Goal: Transaction & Acquisition: Book appointment/travel/reservation

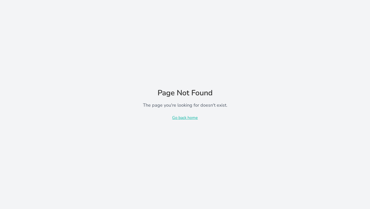
click at [180, 118] on p "Go back home" at bounding box center [185, 118] width 84 height 6
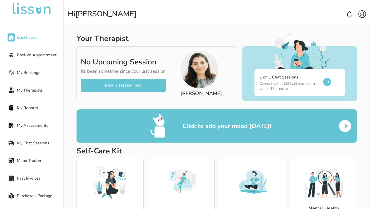
scroll to position [26, 0]
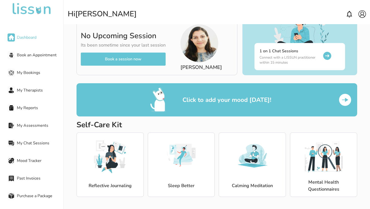
click at [32, 54] on span "Book an Appointment" at bounding box center [40, 55] width 47 height 6
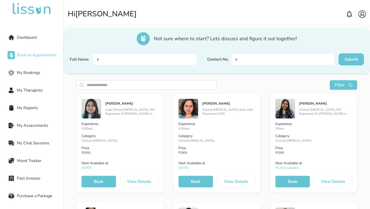
scroll to position [20, 0]
click at [301, 181] on button "Book" at bounding box center [292, 182] width 34 height 12
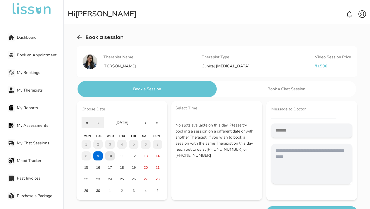
click at [110, 154] on button "10" at bounding box center [109, 156] width 9 height 9
click at [96, 155] on button "9" at bounding box center [97, 156] width 9 height 9
click at [147, 156] on button "13" at bounding box center [145, 156] width 9 height 9
click at [97, 156] on button "9" at bounding box center [97, 156] width 9 height 9
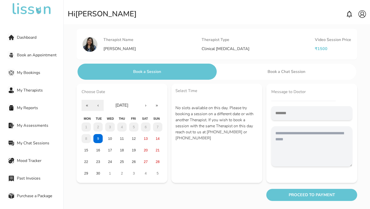
click at [301, 94] on div "Message to Doctor" at bounding box center [311, 92] width 81 height 6
drag, startPoint x: 209, startPoint y: 132, endPoint x: 235, endPoint y: 134, distance: 26.3
click at [238, 134] on span "No slots available on this day. Please try booking a session on a different dat…" at bounding box center [216, 123] width 83 height 36
copy span "919821688144"
click at [294, 145] on textarea at bounding box center [311, 146] width 81 height 40
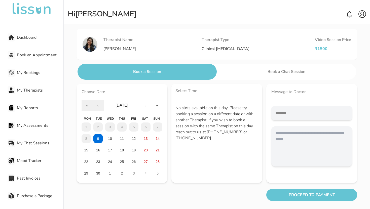
click at [296, 69] on button "Book a Chat Session" at bounding box center [286, 72] width 139 height 16
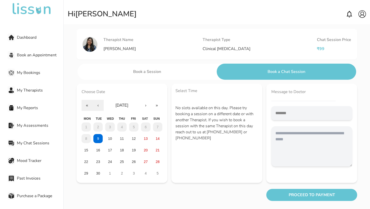
click at [144, 69] on button "Book a Session" at bounding box center [147, 72] width 139 height 16
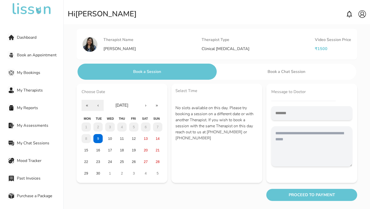
click at [29, 39] on span "Dashboard" at bounding box center [40, 37] width 47 height 6
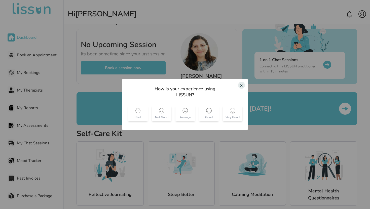
click at [241, 85] on div "x" at bounding box center [241, 85] width 7 height 7
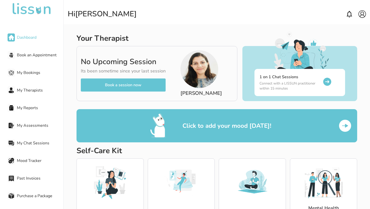
scroll to position [1, 0]
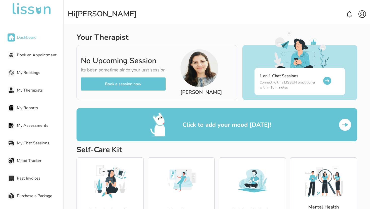
click at [143, 87] on button "Book a session now" at bounding box center [123, 84] width 85 height 13
